Goal: Communication & Community: Answer question/provide support

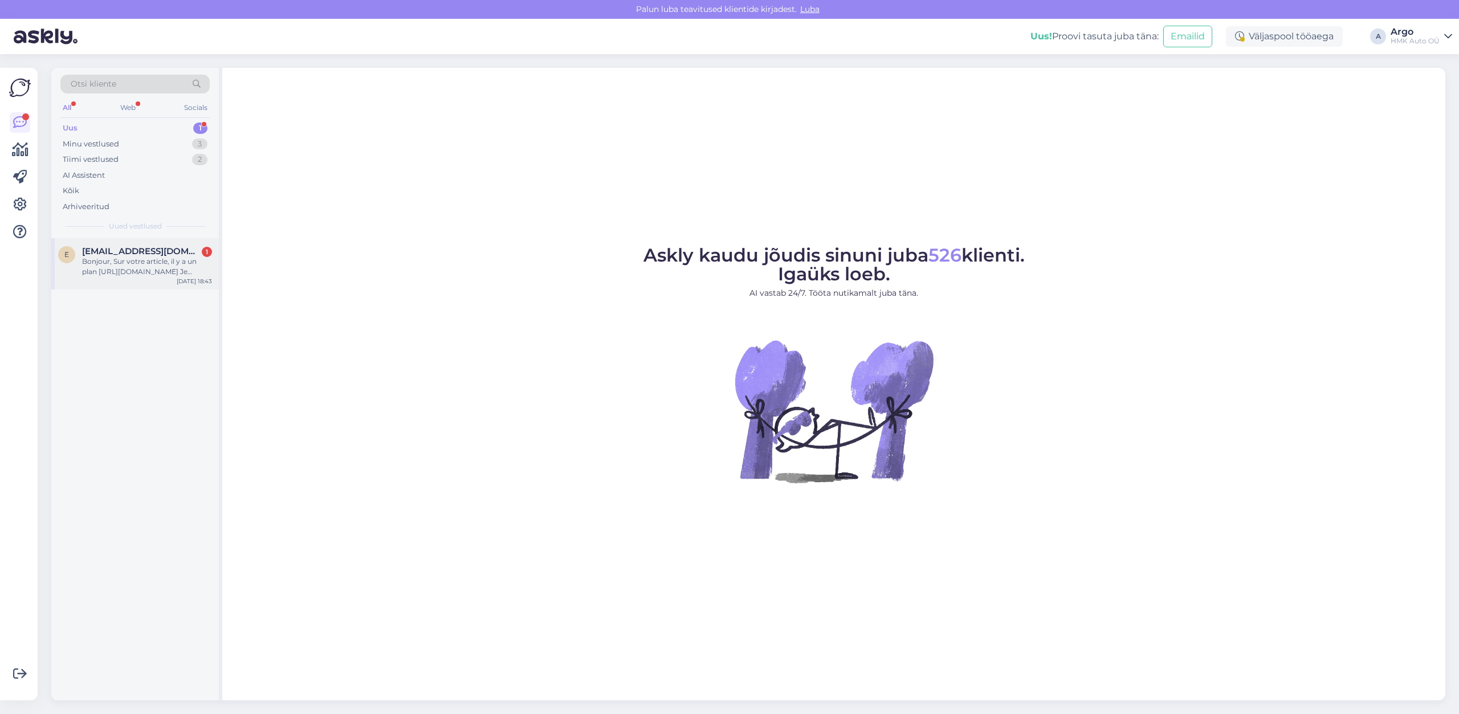
click at [148, 266] on div "Bonjour, Sur votre article, il y a un plan [URL][DOMAIN_NAME] Je recherche la p…" at bounding box center [147, 266] width 130 height 21
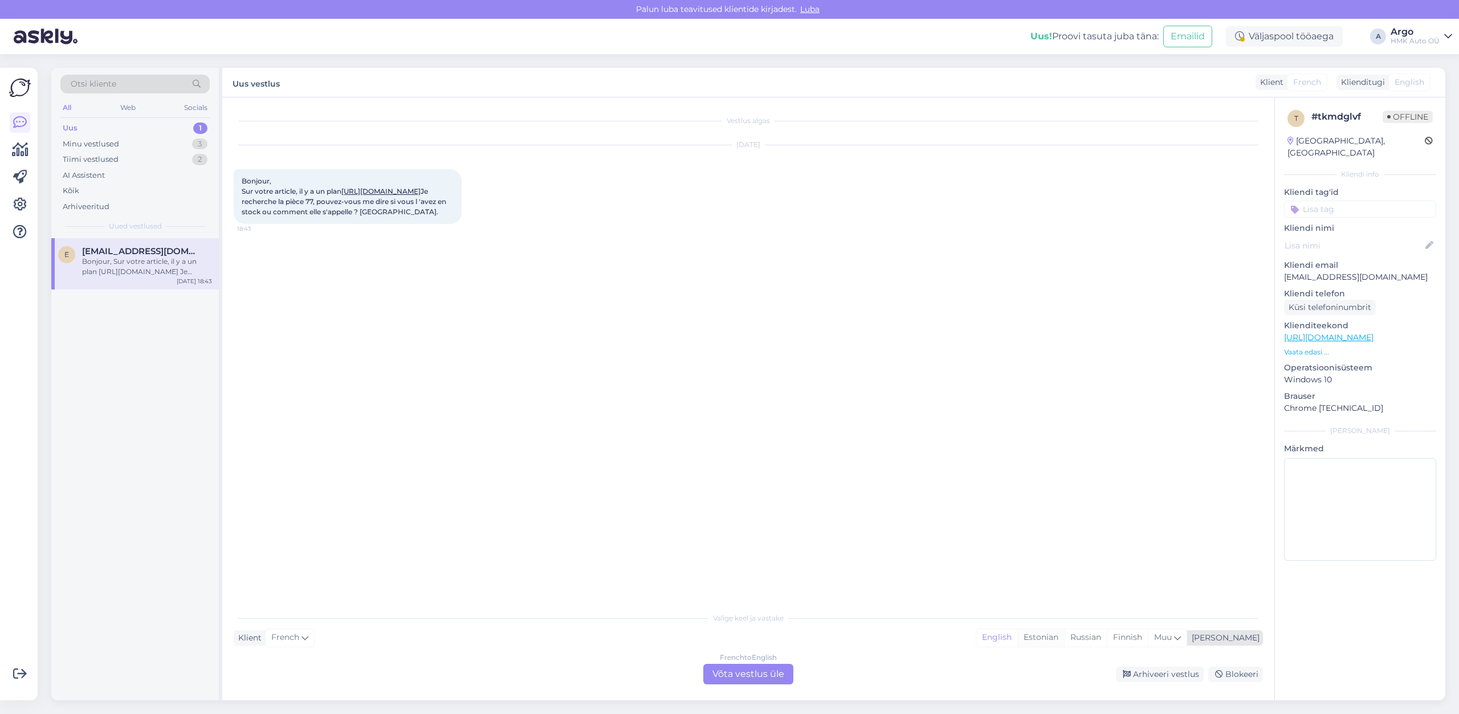
click at [1064, 639] on div "Estonian" at bounding box center [1040, 637] width 47 height 17
click at [728, 666] on div "French to Estonian Võta vestlus üle" at bounding box center [748, 674] width 90 height 21
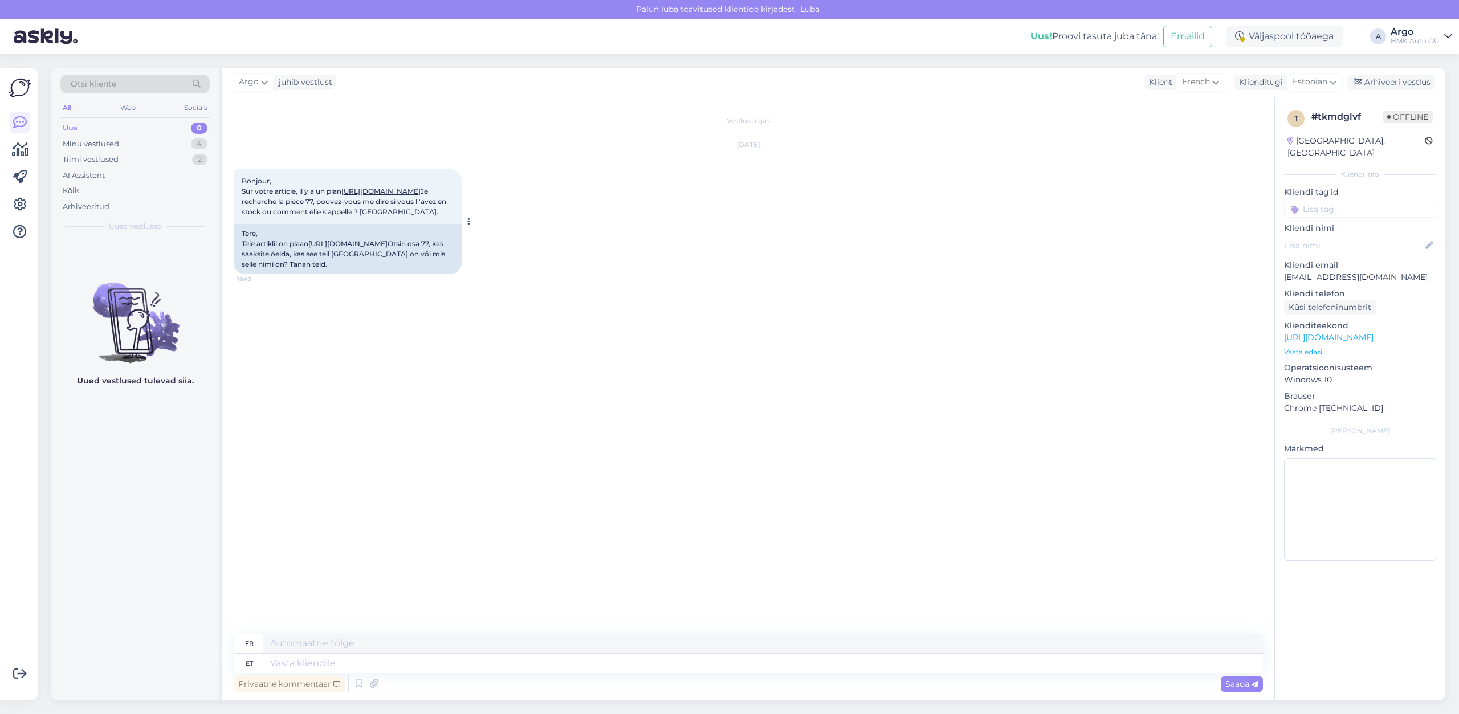
click at [378, 248] on link "[URL][DOMAIN_NAME]" at bounding box center [347, 243] width 79 height 9
click at [288, 669] on textarea at bounding box center [762, 663] width 999 height 19
paste textarea "Bonjour Cette pièce (n° 77) n'est plus produite et ne peut plus être commandée."
type textarea "Bonjour Cette pièce (n° 77) n'est plus produite et ne peut plus être commandée."
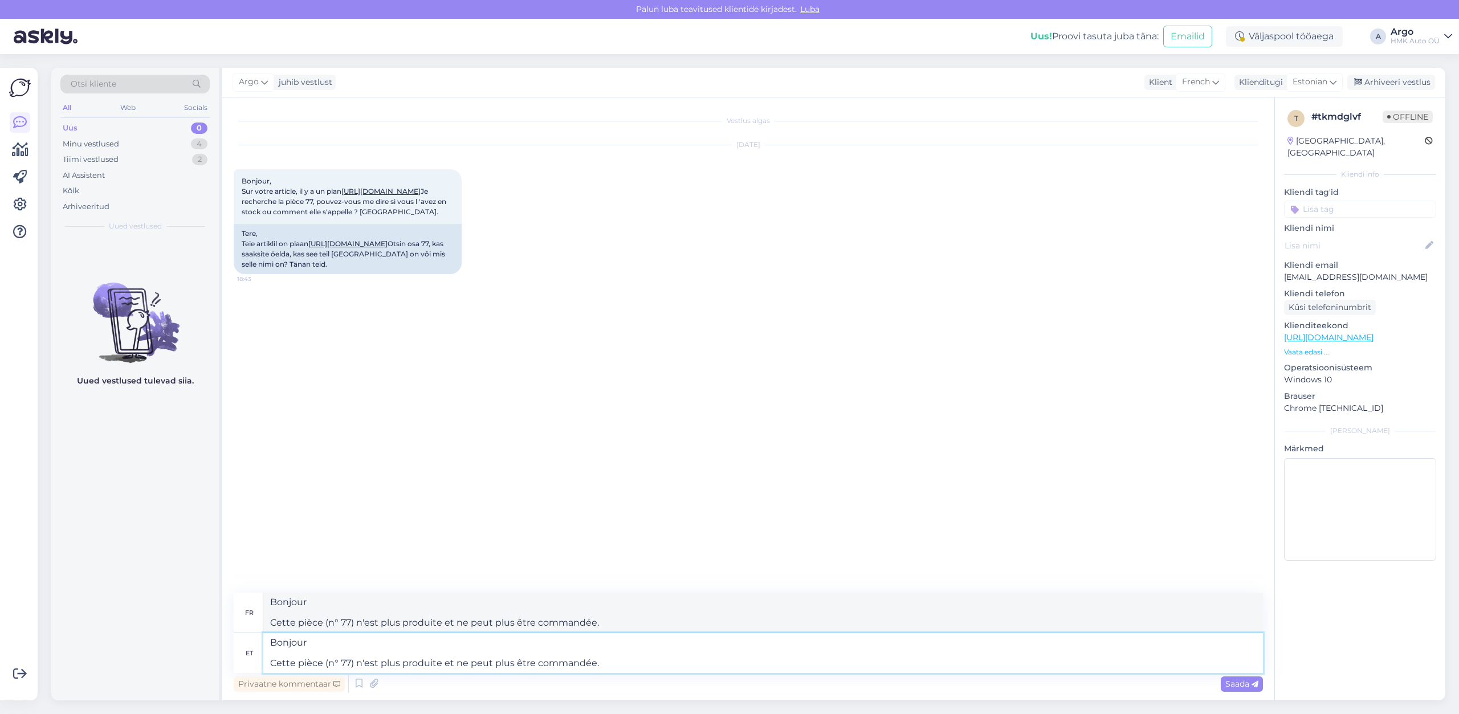
click at [353, 662] on textarea "Bonjour Cette pièce (n° 77) n'est plus produite et ne peut plus être commandée." at bounding box center [762, 653] width 999 height 40
paste textarea "Anneau d'arret"
type textarea "Bonjour Cette pièce (n° 77) Anneau d'arret n'est plus produite et ne peut plus …"
type textarea "Bonjour Cette pièce (n° 77) Anneau d'arrêt n'est plus produite et ne peut plus …"
type textarea "Bonjour Cette pièce (n° 77) anneau d'arret n'est plus produite et ne peut plus …"
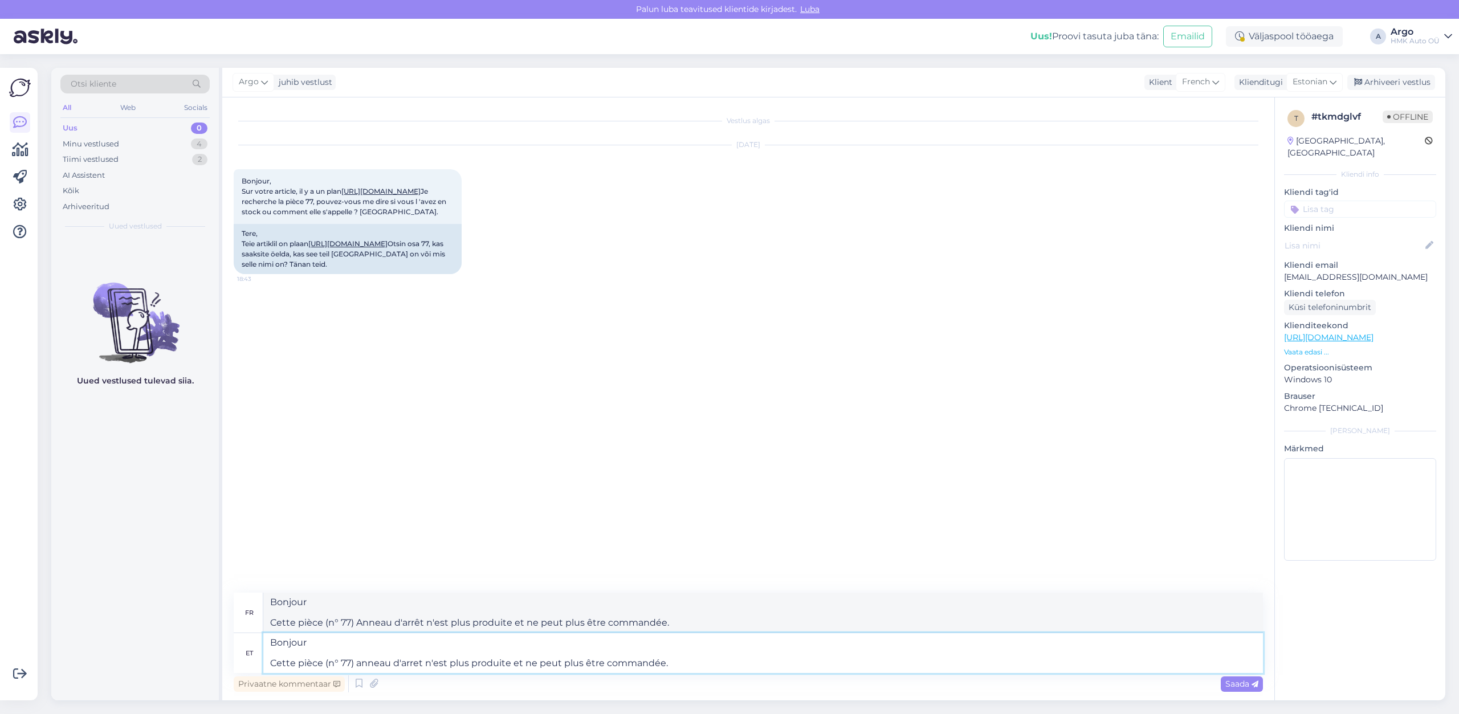
type textarea "Bonjour Cette pièce (n° 77) anneau d'arrêt n'est plus produite et ne peut plus …"
type textarea "Bonjour Cette pièce (n° 77) anneau d'arret - n'est plus produite et ne peut plu…"
type textarea "Bonjour Cette pièce (n° 77) anneau d'arrêt - n'est plus produite et ne peut plu…"
drag, startPoint x: 674, startPoint y: 667, endPoint x: 255, endPoint y: 668, distance: 419.4
click at [263, 668] on textarea "Bonjour Cette pièce (n° 77) anneau d'arret - n'est plus produite et ne peut plu…" at bounding box center [762, 653] width 999 height 40
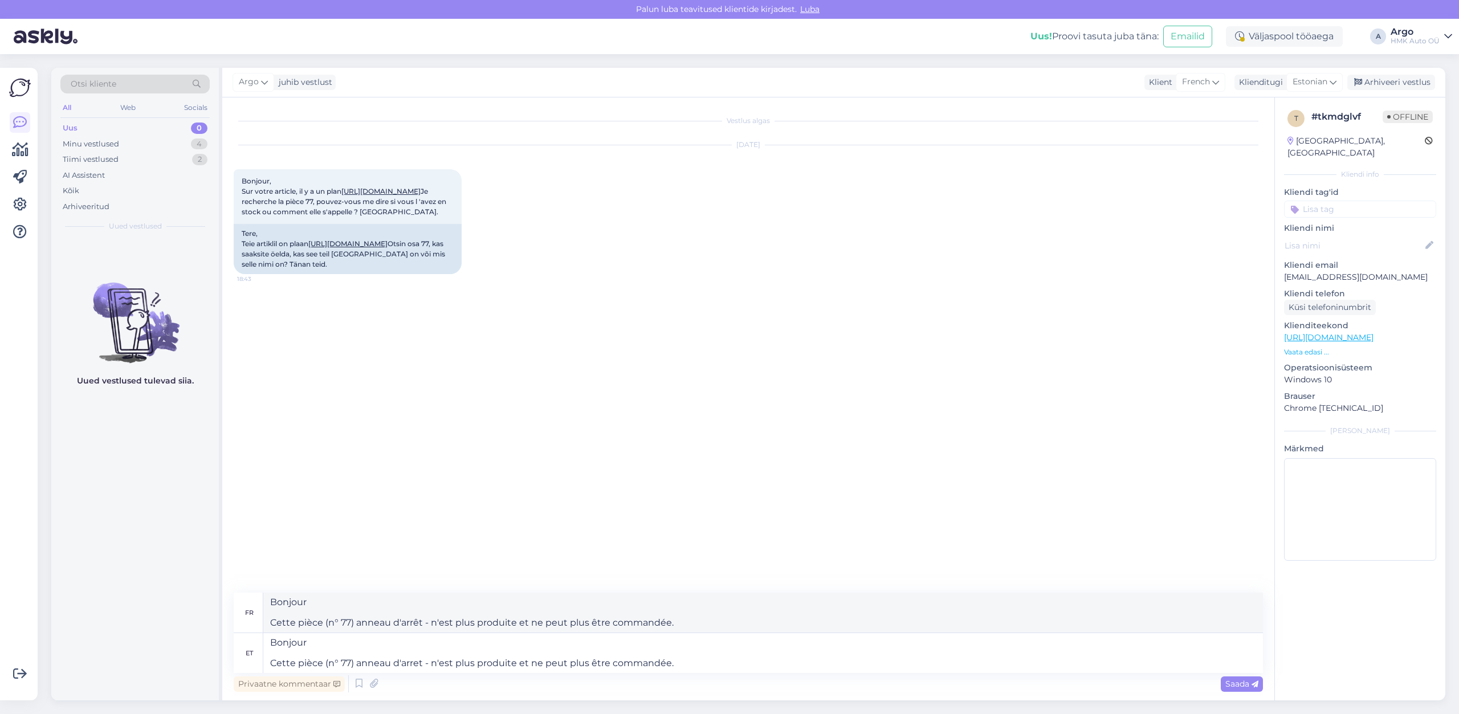
click at [241, 652] on div "et" at bounding box center [249, 653] width 30 height 40
click at [624, 542] on div "Vestlus algas [DATE] Bonjour, Sur votre article, il y a un plan [URL][DOMAIN_NA…" at bounding box center [753, 346] width 1039 height 474
drag, startPoint x: 691, startPoint y: 666, endPoint x: 23, endPoint y: 634, distance: 668.6
click at [263, 634] on textarea "Bonjour Cette pièce (n° 77) anneau d'arret - n'est plus produite et ne peut plu…" at bounding box center [762, 653] width 999 height 40
paste textarea "[PERSON_NAME] (nr 77) enam ei toodeta ja seda ei saa enam tellida"
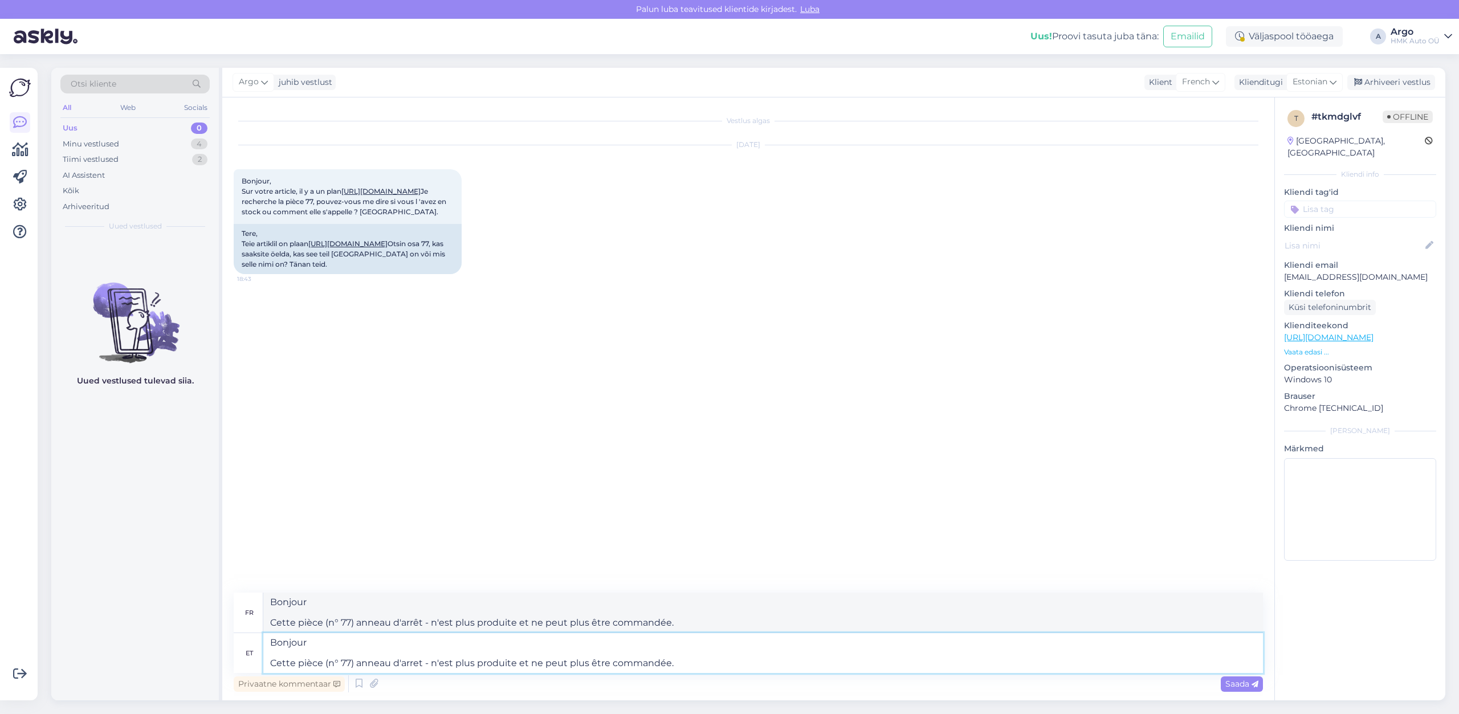
type textarea "[PERSON_NAME] (nr 77) enam ei toodeta ja seda ei saa enam tellida."
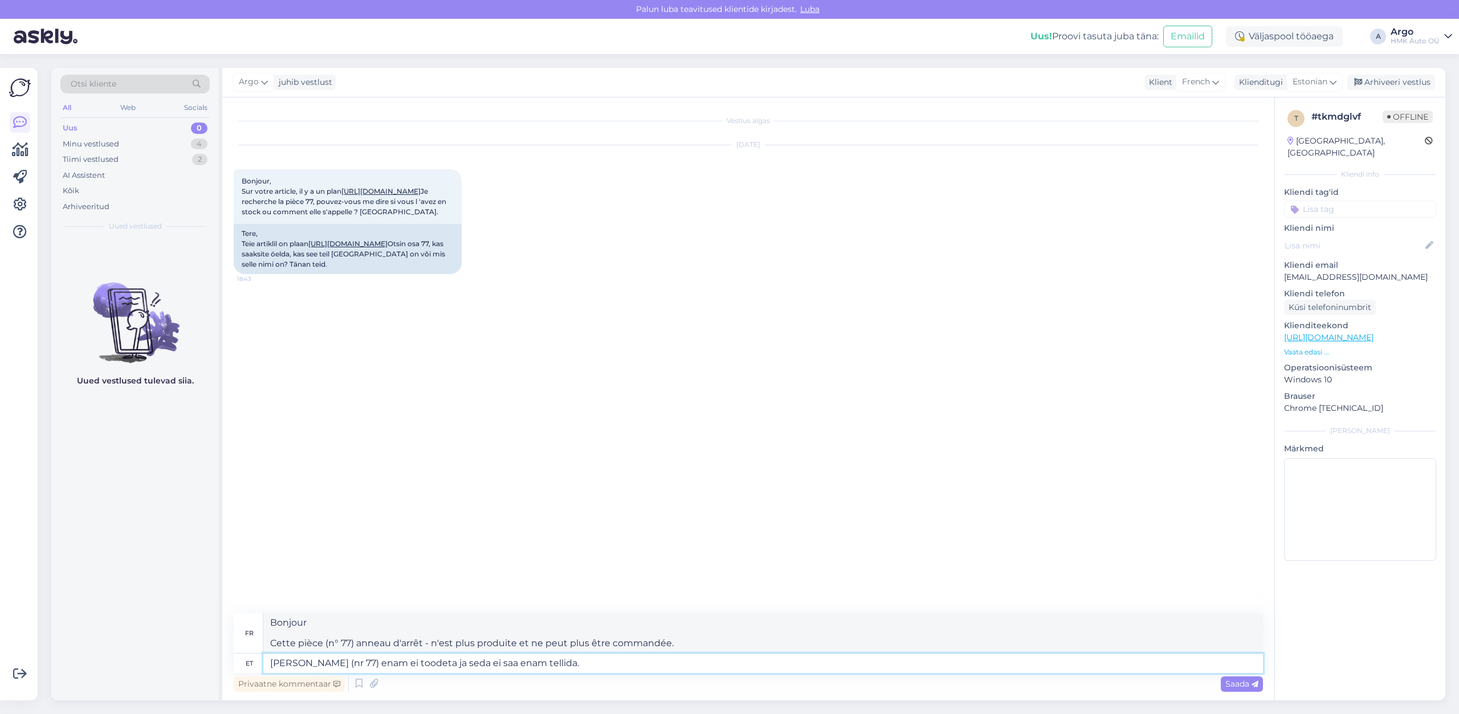
type textarea "Cette pièce (n° 77) n'est plus produite et ne peut plus être commandée."
click at [268, 664] on textarea "[PERSON_NAME] (nr 77) enam ei toodeta ja seda ei saa enam tellida." at bounding box center [762, 663] width 999 height 19
